Goal: Transaction & Acquisition: Download file/media

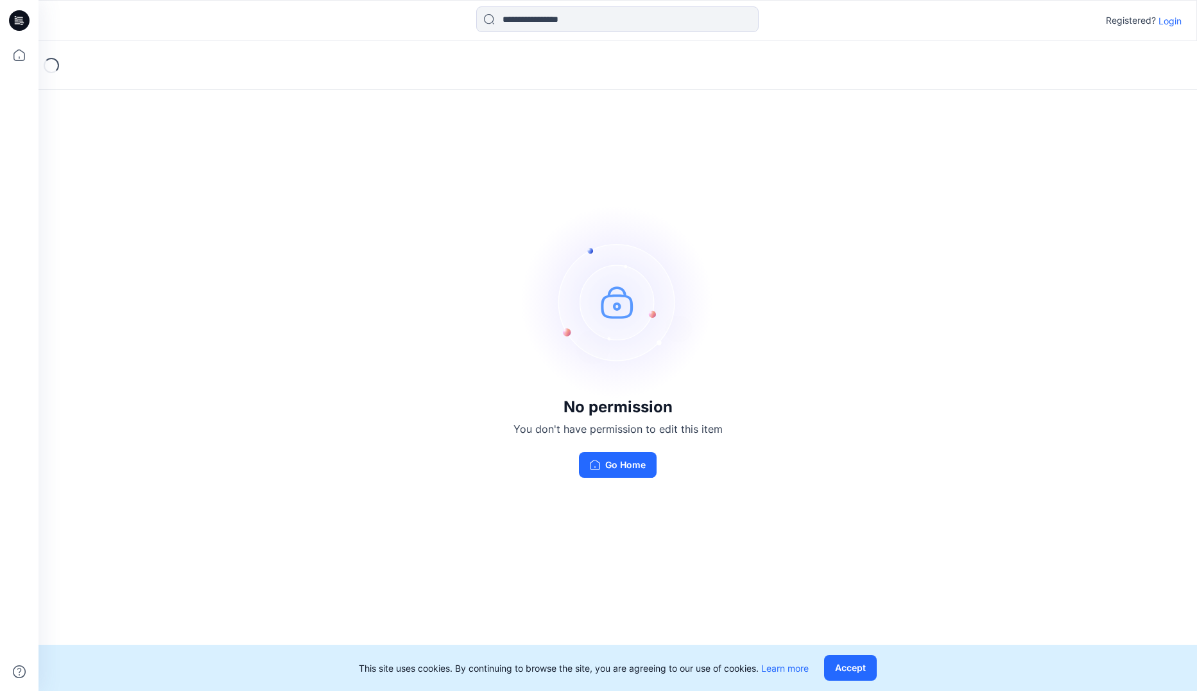
click at [1173, 23] on p "Login" at bounding box center [1169, 20] width 23 height 13
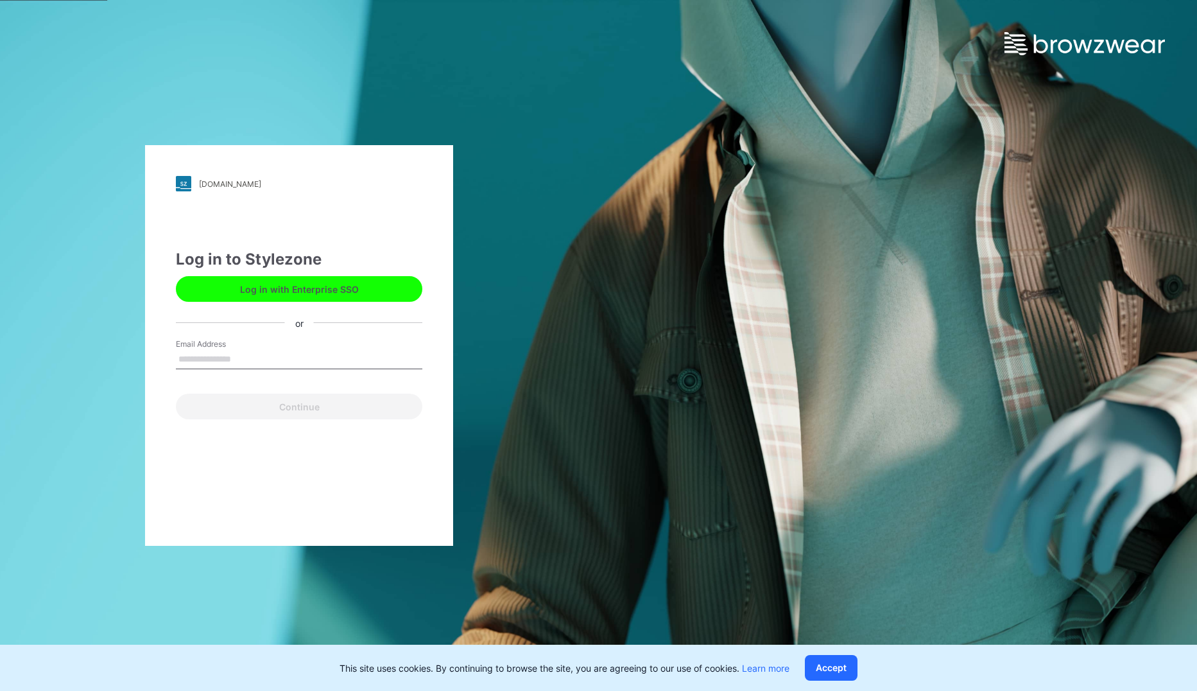
click at [319, 282] on button "Log in with Enterprise SSO" at bounding box center [299, 289] width 246 height 26
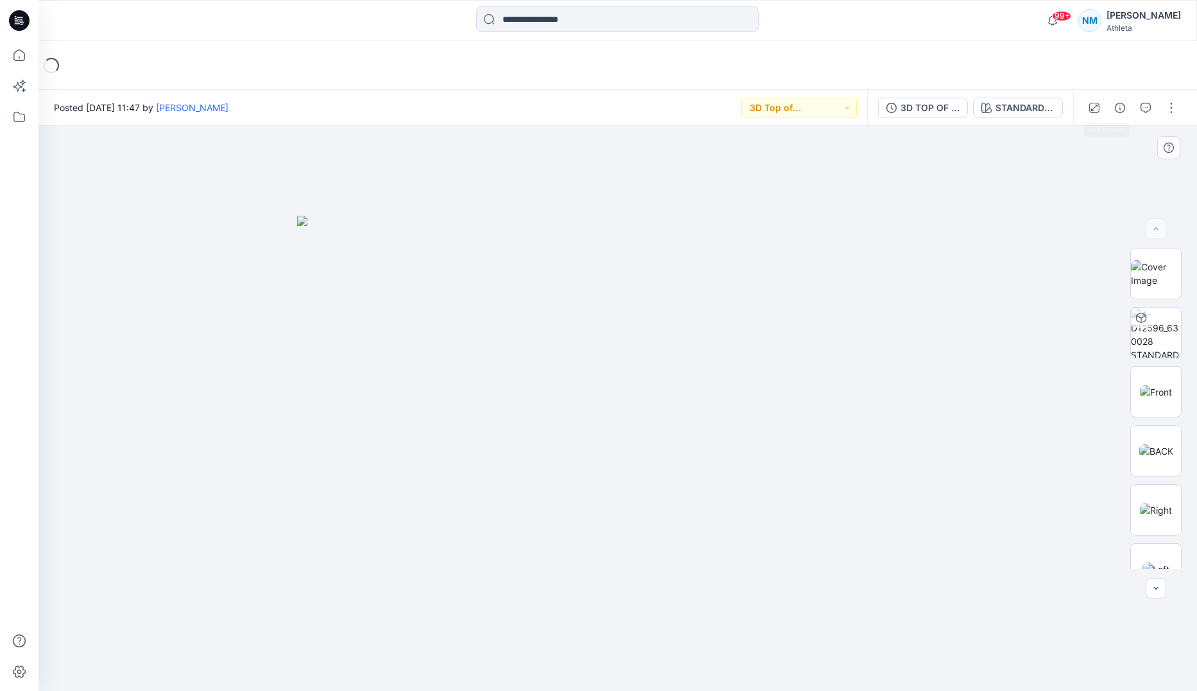
click at [1087, 156] on div at bounding box center [618, 408] width 1158 height 565
click at [940, 104] on div "3D TOP OF PRODUCTION" at bounding box center [929, 108] width 59 height 14
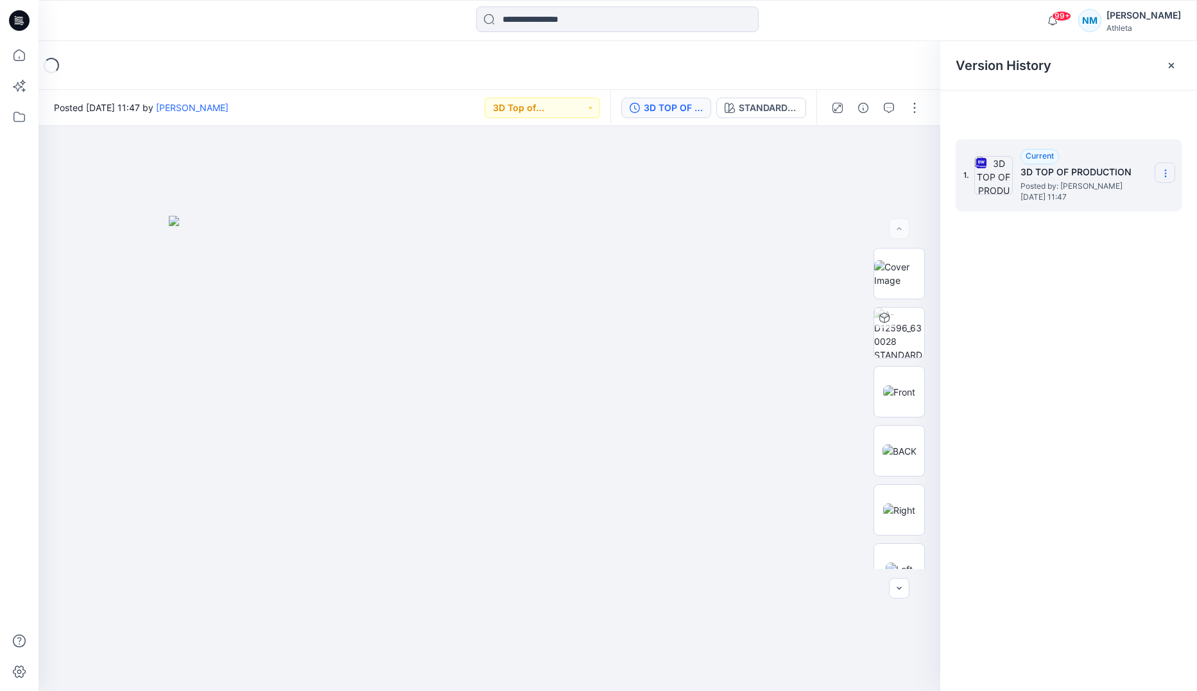
click at [1164, 175] on icon at bounding box center [1165, 173] width 10 height 10
click at [1101, 200] on span "Download Source BW File" at bounding box center [1100, 198] width 107 height 15
